Goal: Task Accomplishment & Management: Manage account settings

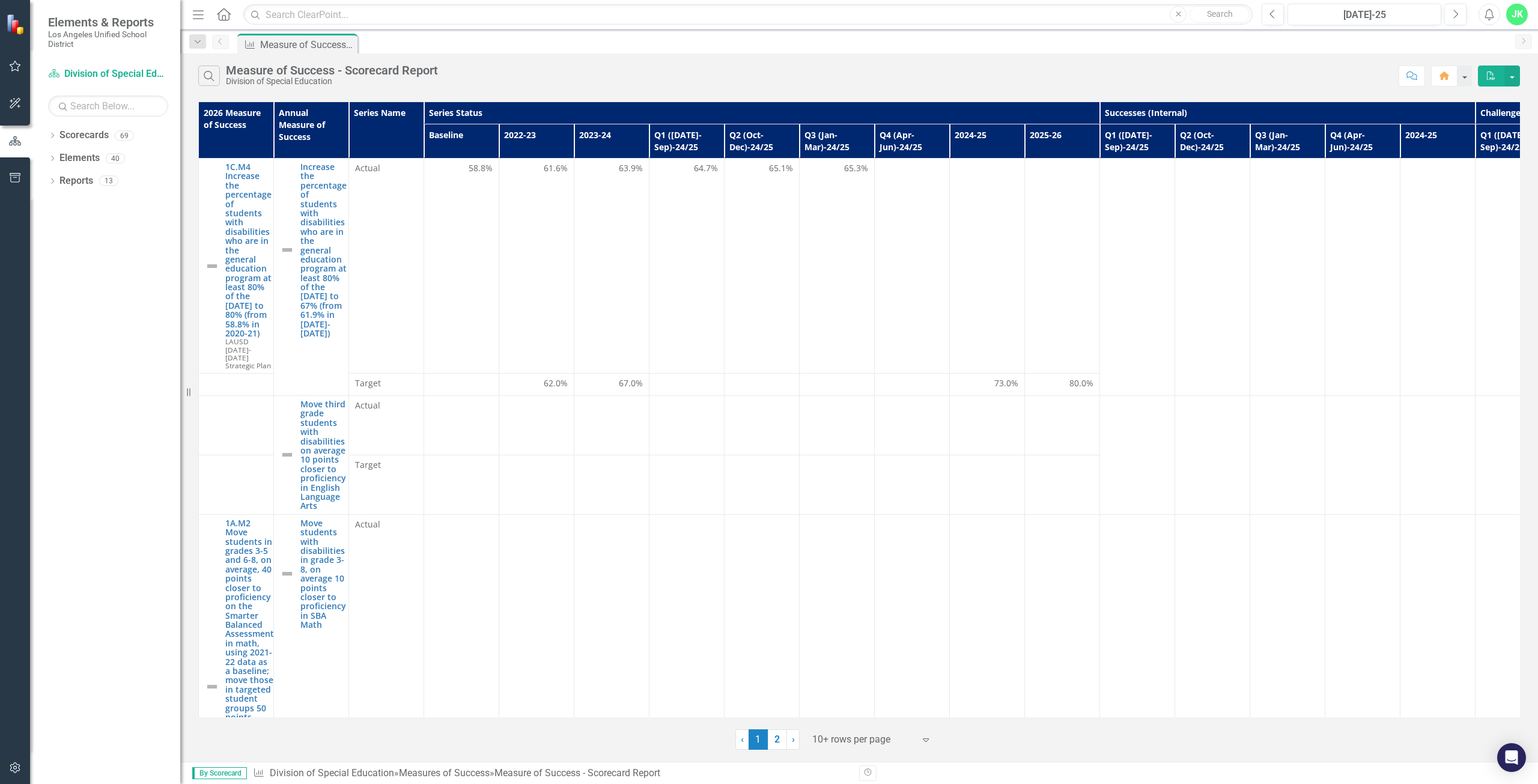
click at [901, 212] on td at bounding box center [912, 265] width 75 height 215
click at [923, 287] on td at bounding box center [912, 265] width 75 height 215
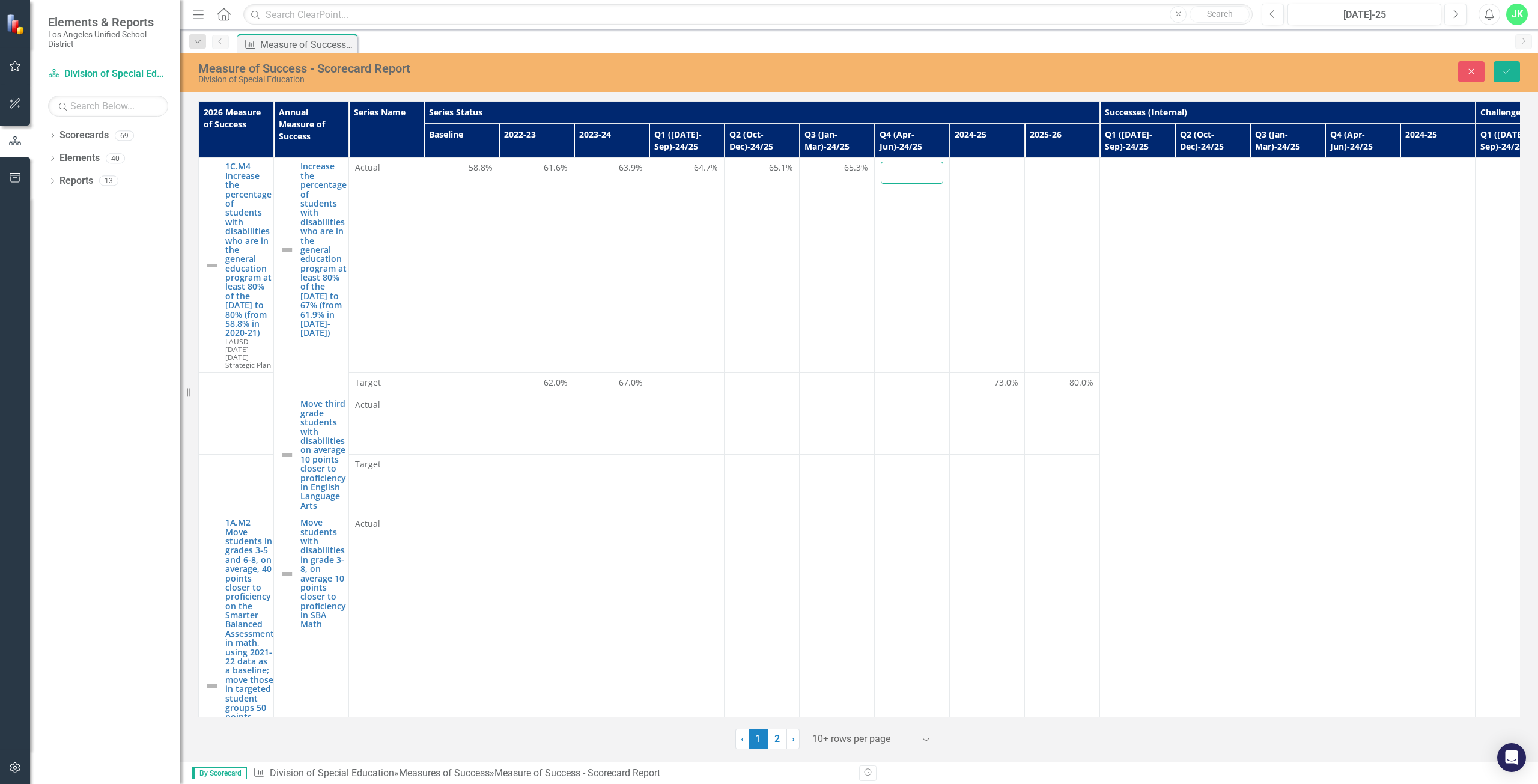
click at [901, 177] on input "number" at bounding box center [911, 172] width 62 height 22
click at [894, 171] on input "number" at bounding box center [911, 172] width 62 height 22
type input "65.74"
click at [924, 210] on td "65.74" at bounding box center [912, 265] width 75 height 215
click at [918, 384] on div at bounding box center [911, 383] width 62 height 14
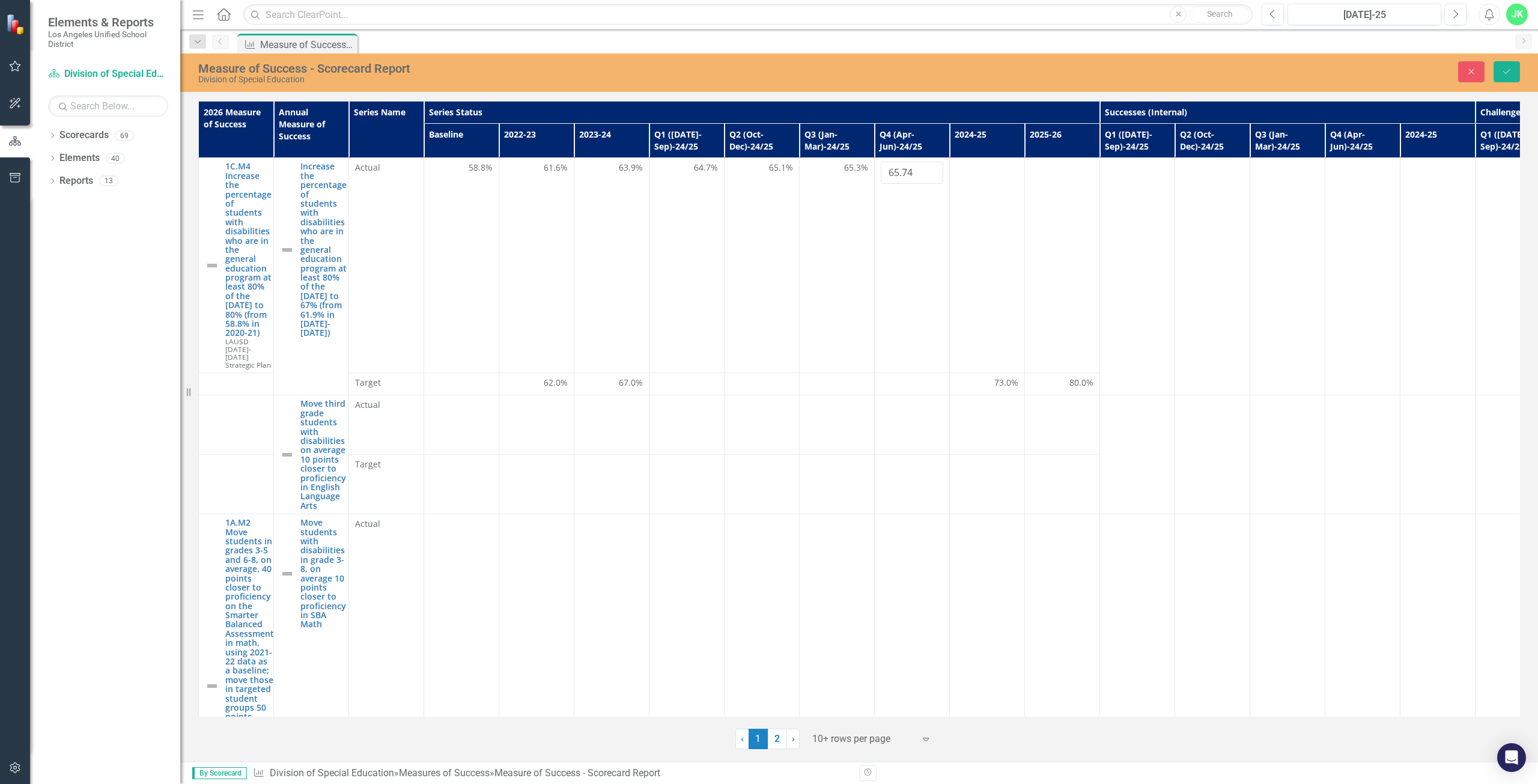
click at [981, 332] on td at bounding box center [987, 265] width 75 height 215
click at [1493, 68] on div "Close Save" at bounding box center [1255, 72] width 548 height 21
click at [1503, 70] on icon "Save" at bounding box center [1507, 71] width 11 height 8
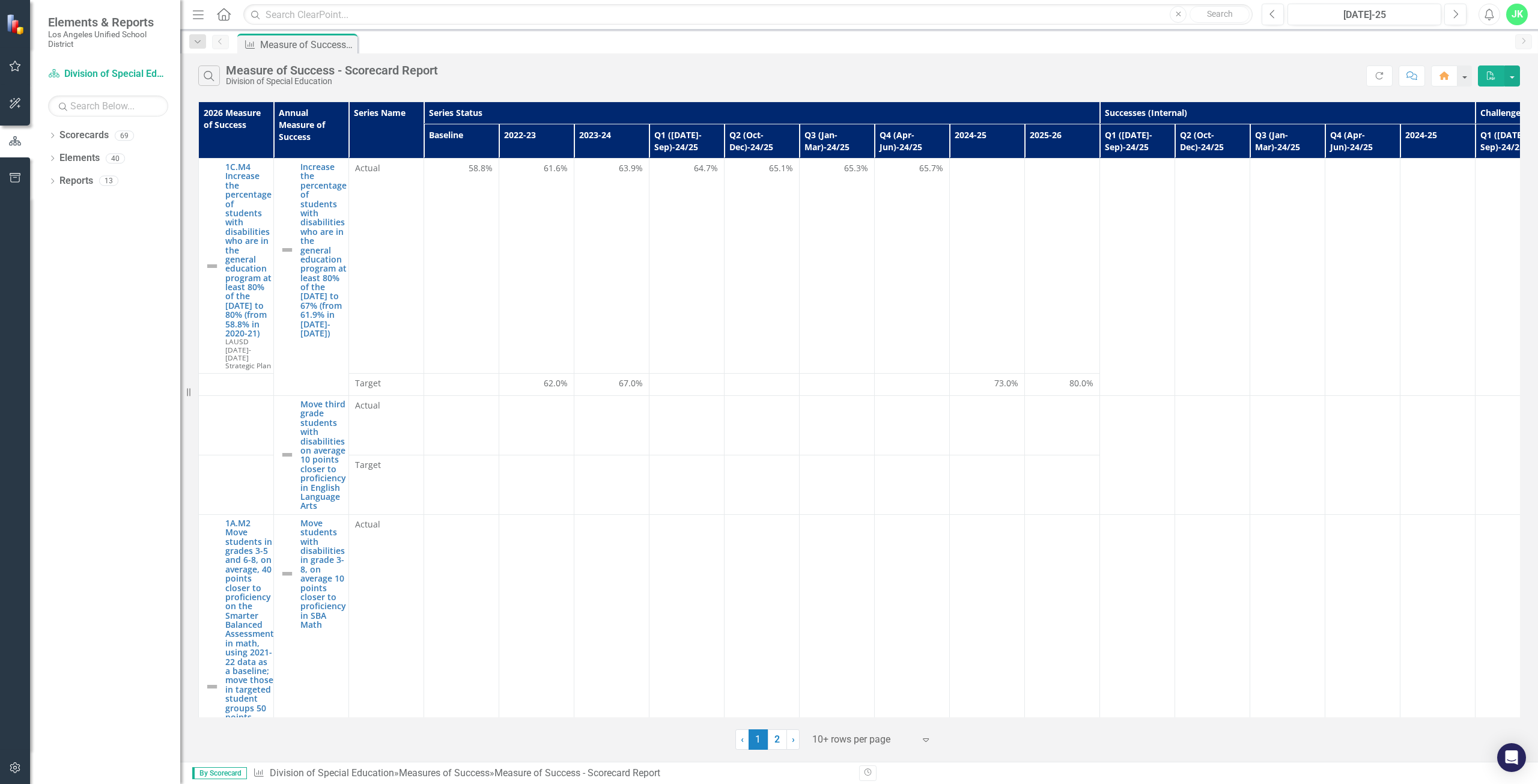
drag, startPoint x: 990, startPoint y: 243, endPoint x: 853, endPoint y: 410, distance: 216.0
click at [853, 410] on div at bounding box center [837, 406] width 62 height 14
